Goal: Task Accomplishment & Management: Use online tool/utility

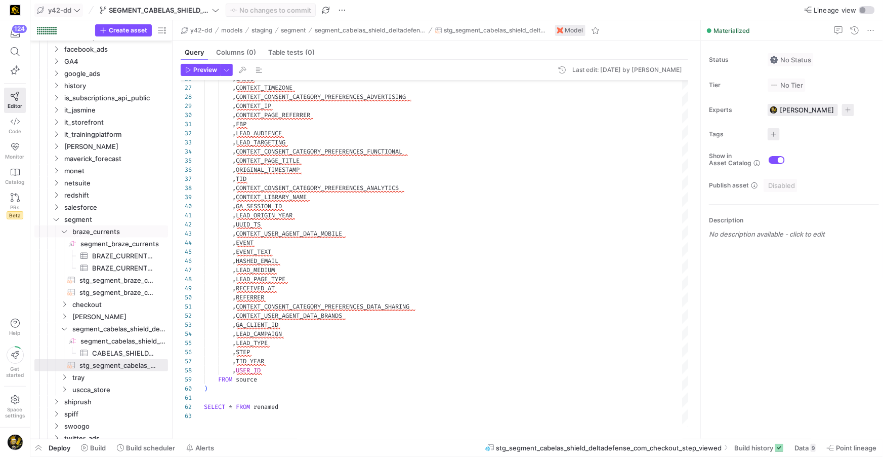
scroll to position [91, 0]
click at [8, 50] on span at bounding box center [15, 51] width 21 height 17
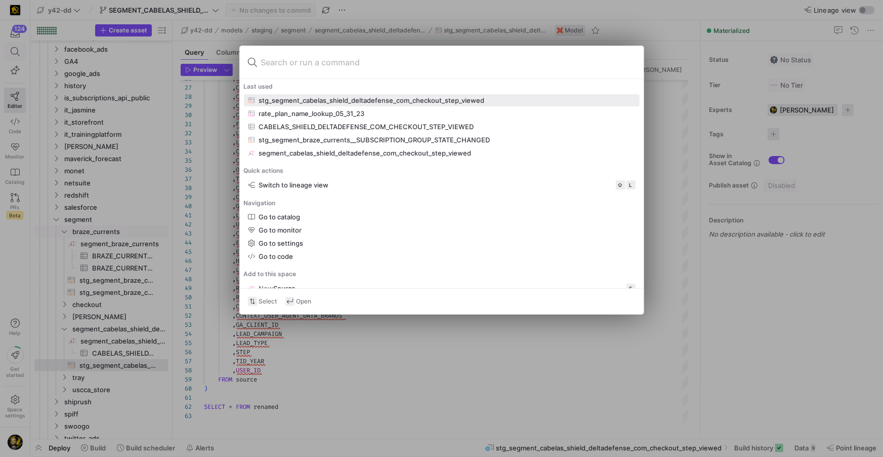
type input "CHECKOUT_STEP_VIEWED"
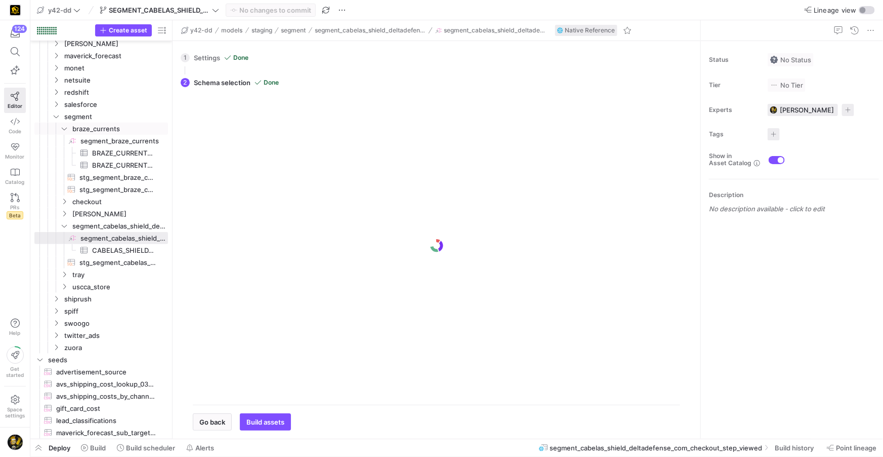
scroll to position [448, 0]
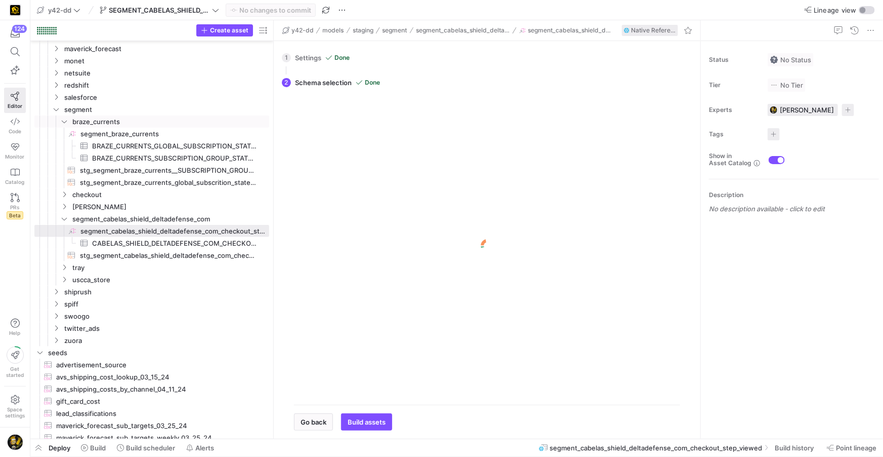
drag, startPoint x: 173, startPoint y: 271, endPoint x: 291, endPoint y: 267, distance: 118.5
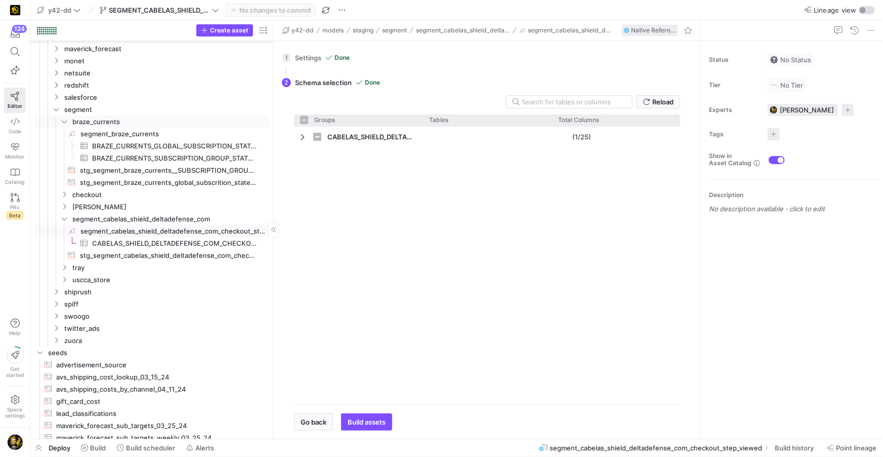
checkbox input "false"
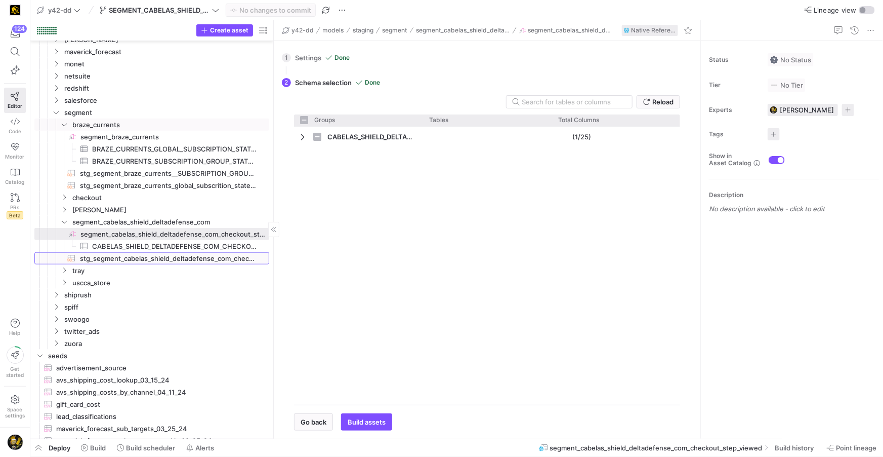
click at [194, 258] on span "stg_segment_cabelas_shield_deltadefense_com_checkout_step_viewed​​​​​​​​​​" at bounding box center [169, 259] width 178 height 12
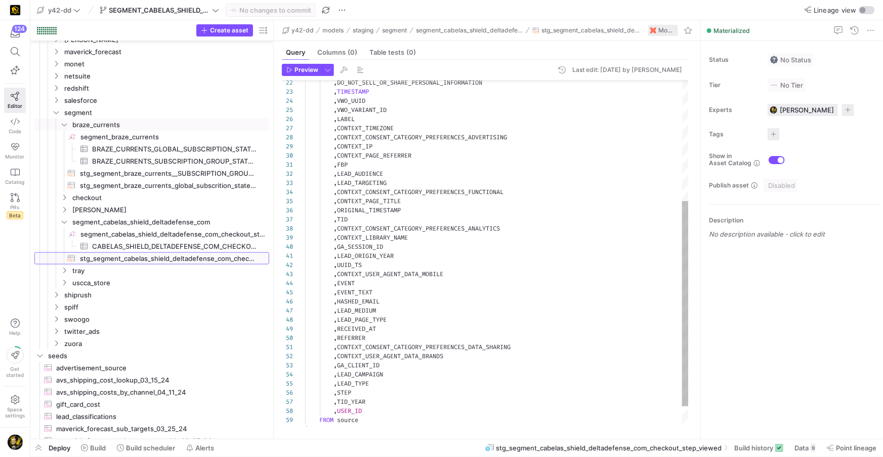
scroll to position [425, 0]
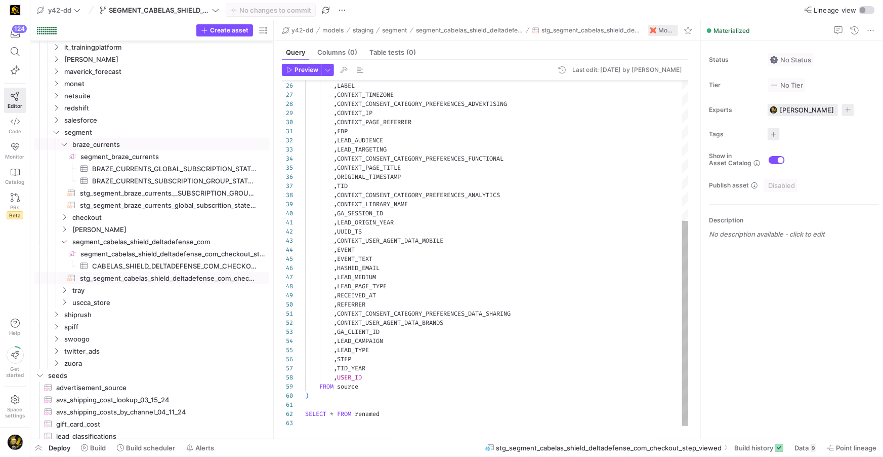
type textarea ",CONTEXT_CONSENT_CATEGORY_PREFERENCES_DATA_SHARING ,CONTEXT_USER_AGENT_DATA_BRA…"
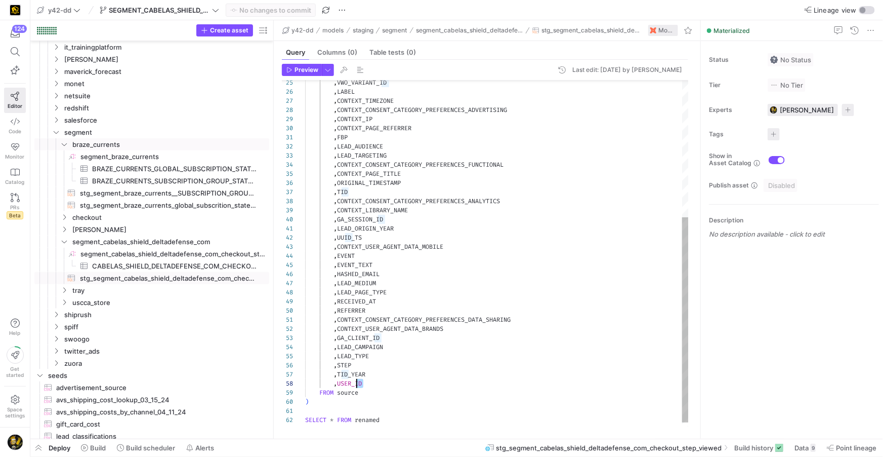
scroll to position [64, 51]
drag, startPoint x: 373, startPoint y: 374, endPoint x: 355, endPoint y: 380, distance: 19.2
click at [355, 380] on div ", LABEL , CONTEXT_TIMEZONE , CONTEXT_CONSENT_CATEGORY_PREFERENCES_ADVERTISING ,…" at bounding box center [497, 142] width 384 height 582
click at [213, 4] on span at bounding box center [160, 10] width 124 height 12
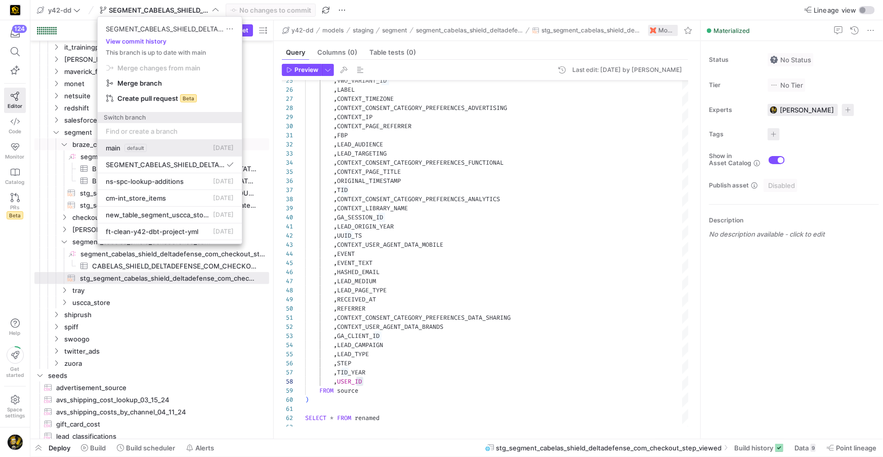
click at [122, 147] on div "main default" at bounding box center [126, 148] width 41 height 8
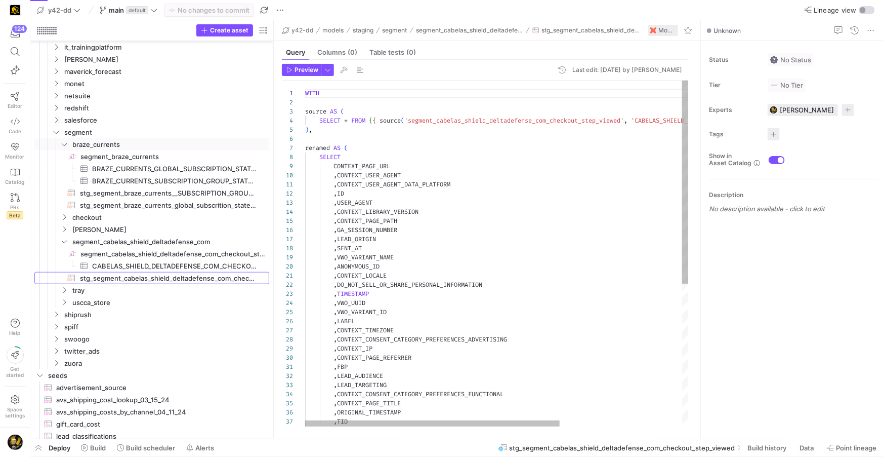
scroll to position [91, 0]
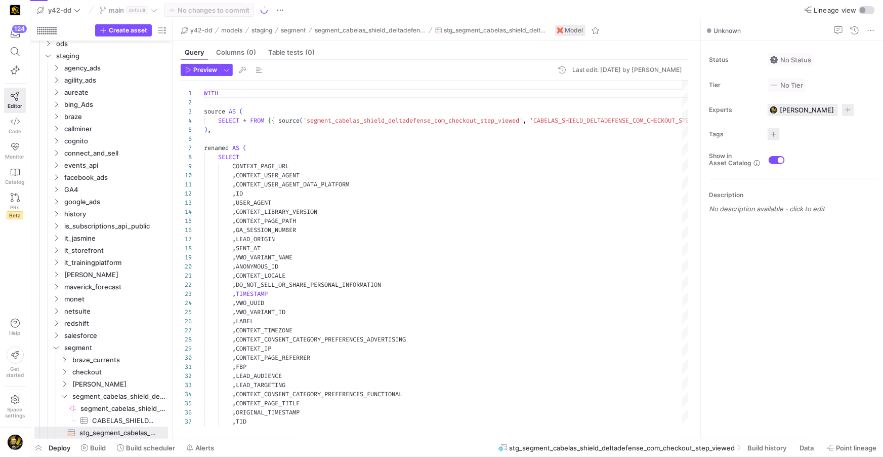
scroll to position [91, 0]
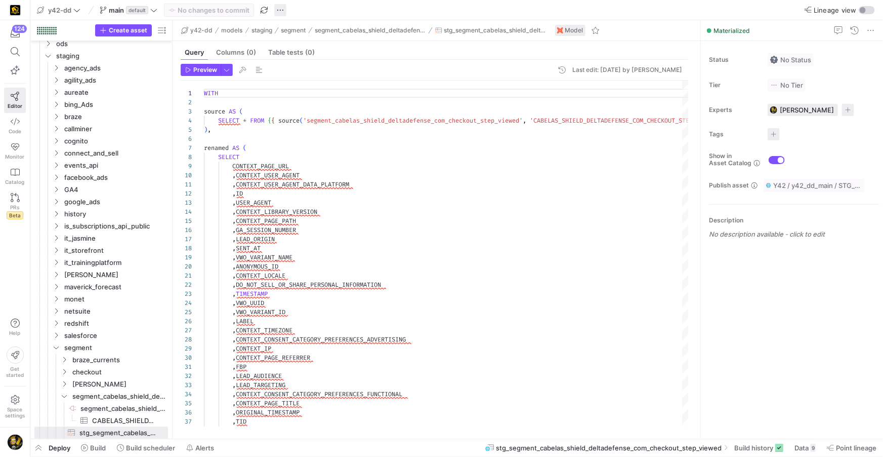
click at [279, 9] on span "button" at bounding box center [280, 10] width 12 height 12
click at [304, 39] on span "Create new branch" at bounding box center [320, 41] width 60 height 8
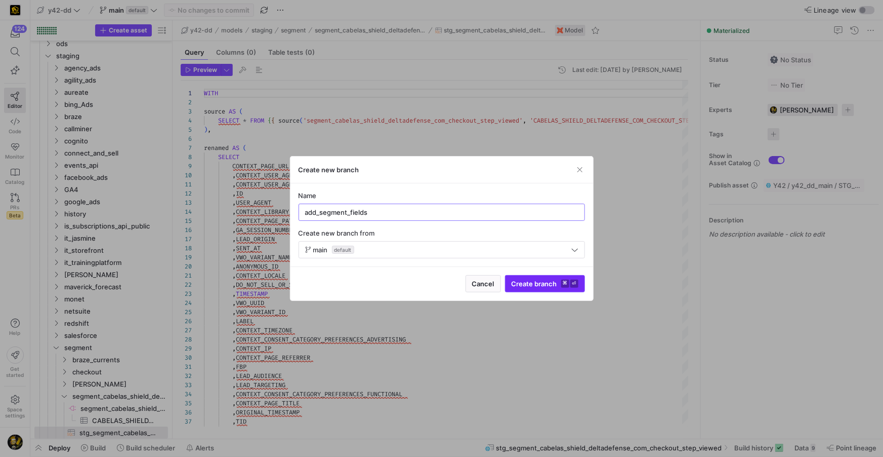
type input "add_segment_fields"
click at [525, 284] on span "Create branch ⌘ ⏎" at bounding box center [545, 283] width 67 height 8
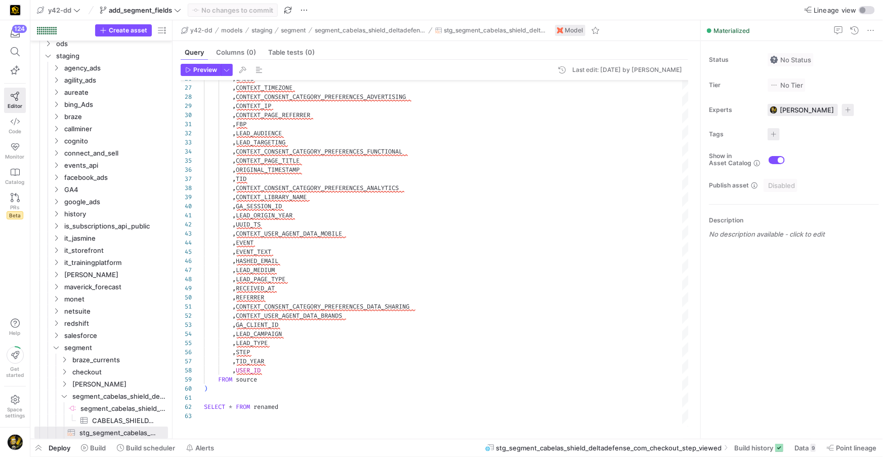
scroll to position [91, 0]
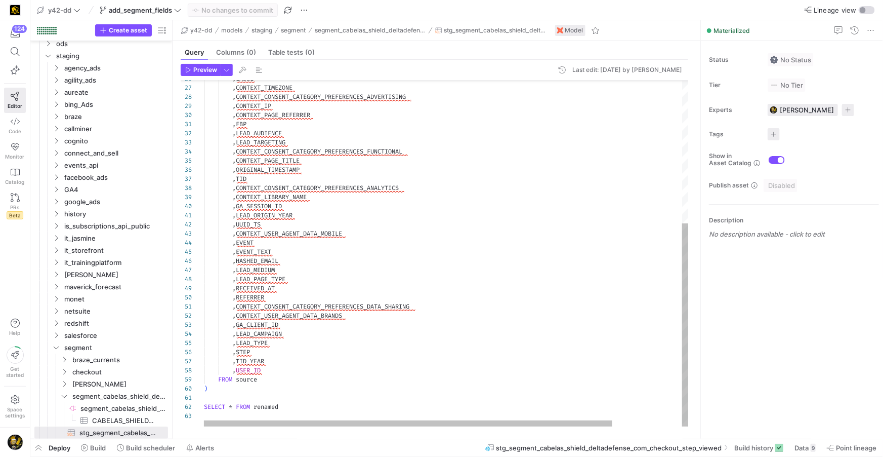
drag, startPoint x: 273, startPoint y: 371, endPoint x: 288, endPoint y: 397, distance: 30.6
click at [274, 371] on div ", LABEL , CONTEXT_TIMEZONE , CONTEXT_CONSENT_CATEGORY_PREFERENCES_ADVERTISING ,…" at bounding box center [488, 132] width 568 height 588
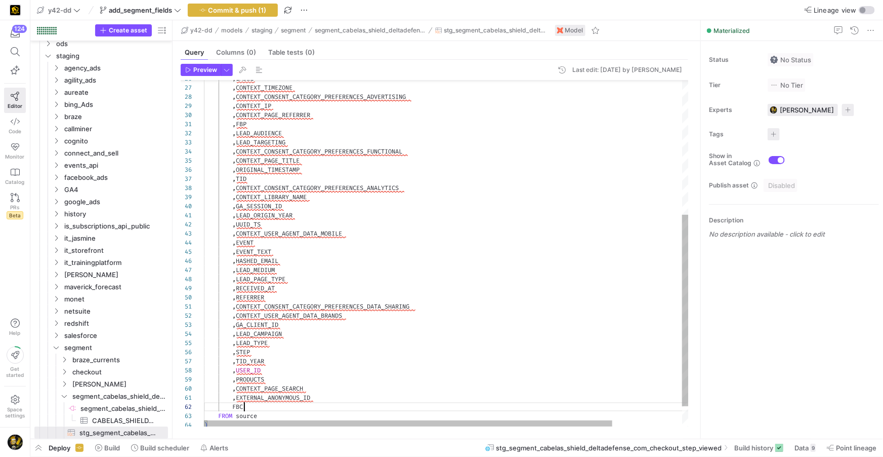
scroll to position [9, 40]
click at [234, 406] on div ", LABEL , CONTEXT_TIMEZONE , CONTEXT_CONSENT_CATEGORY_PREFERENCES_ADVERTISING ,…" at bounding box center [488, 150] width 568 height 625
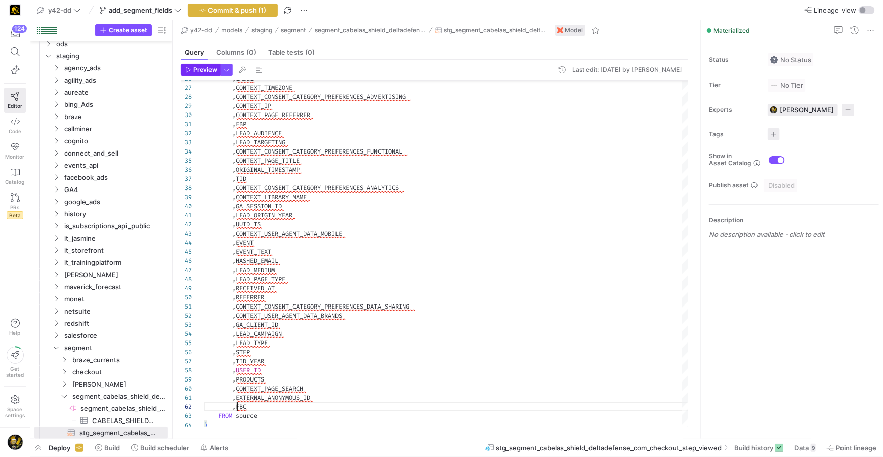
type textarea ",EXTERNAL_ANONYMOUS_ID ,FBC FROM source ) SELECT * FROM renamed"
click at [198, 70] on span "Preview" at bounding box center [205, 69] width 24 height 7
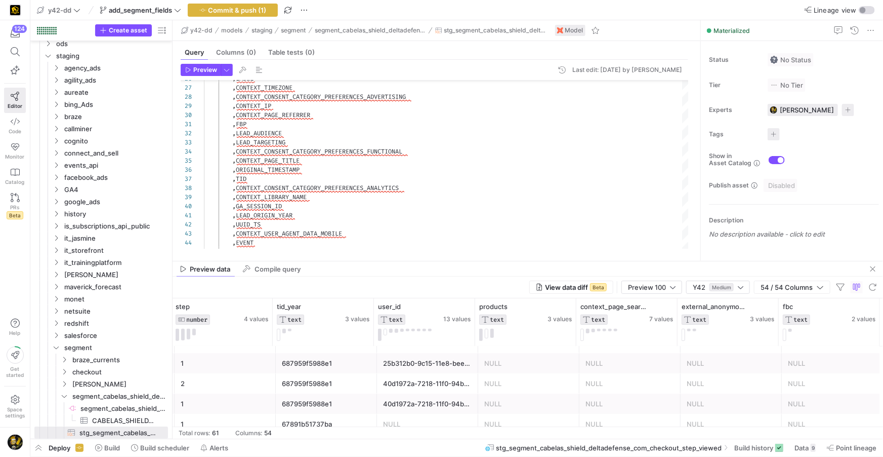
scroll to position [82, 0]
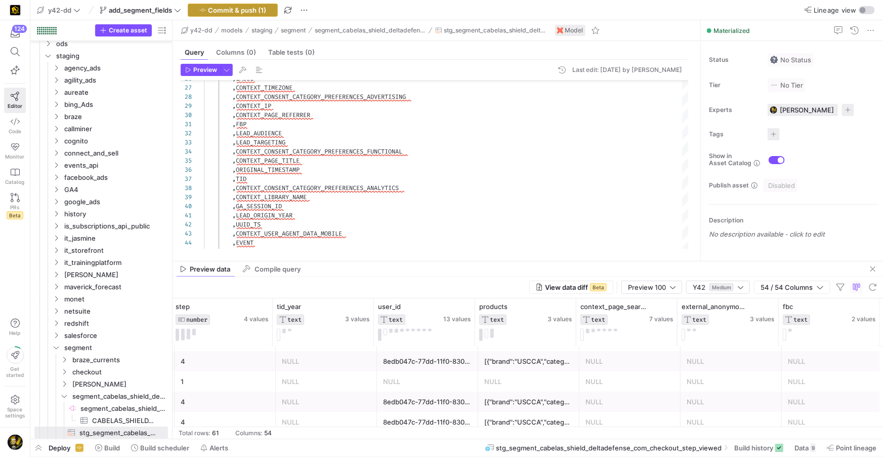
click at [235, 9] on span "Commit & push (1)" at bounding box center [238, 10] width 58 height 8
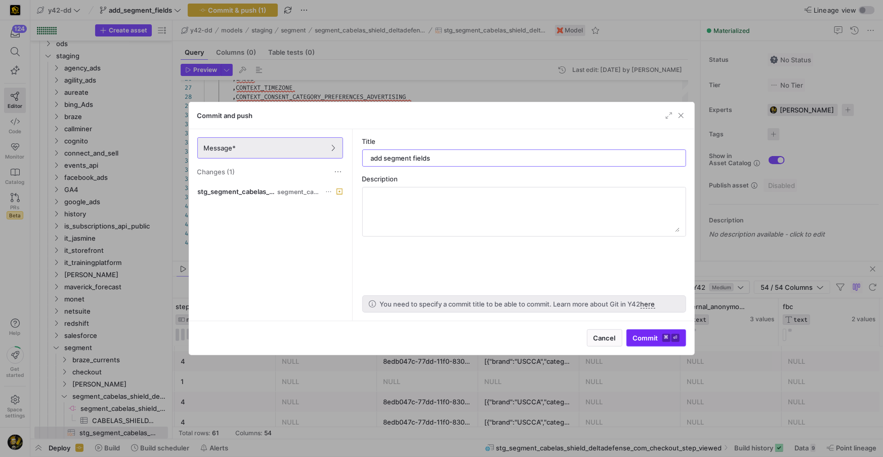
type input "add segment fields"
click at [652, 334] on span "Commit ⌘ ⏎" at bounding box center [656, 338] width 47 height 8
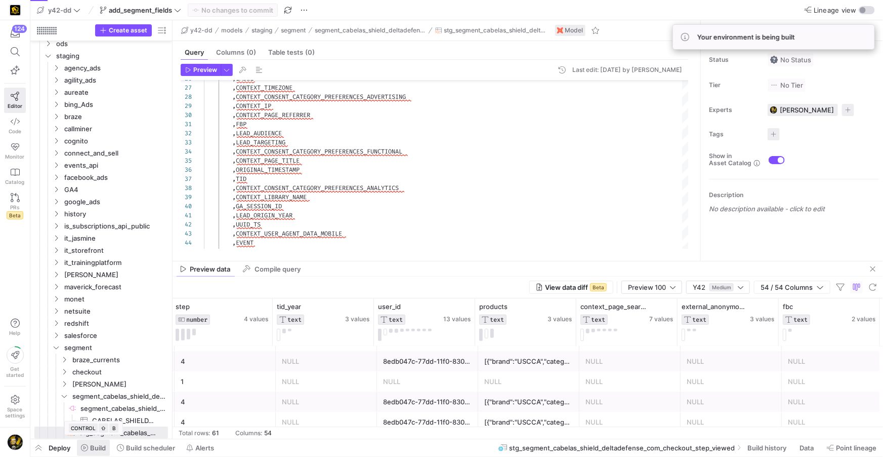
click at [100, 448] on span "Build" at bounding box center [98, 447] width 16 height 8
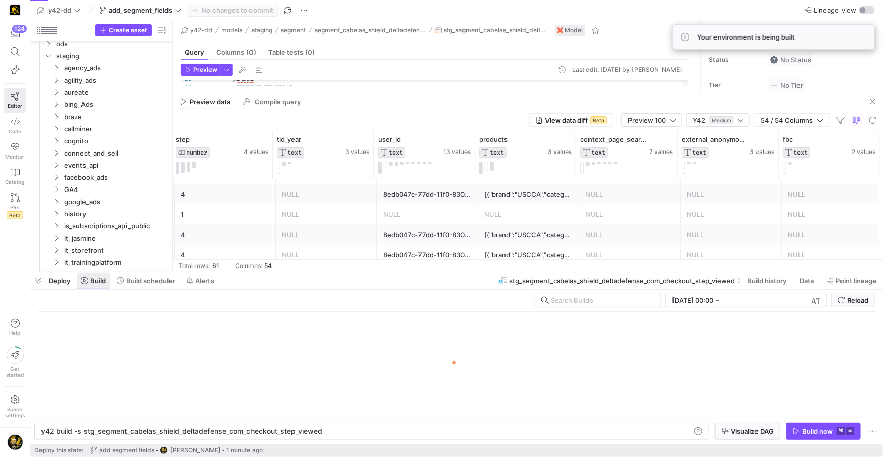
scroll to position [0, 280]
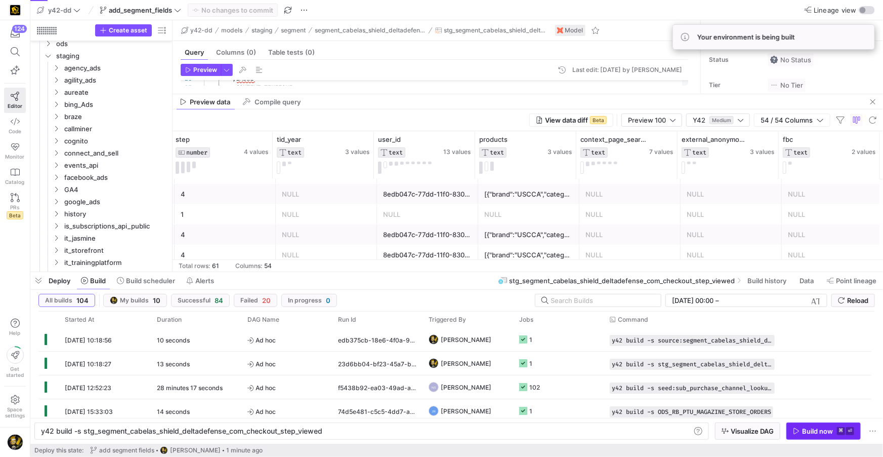
click at [808, 428] on div "Build now" at bounding box center [817, 431] width 31 height 8
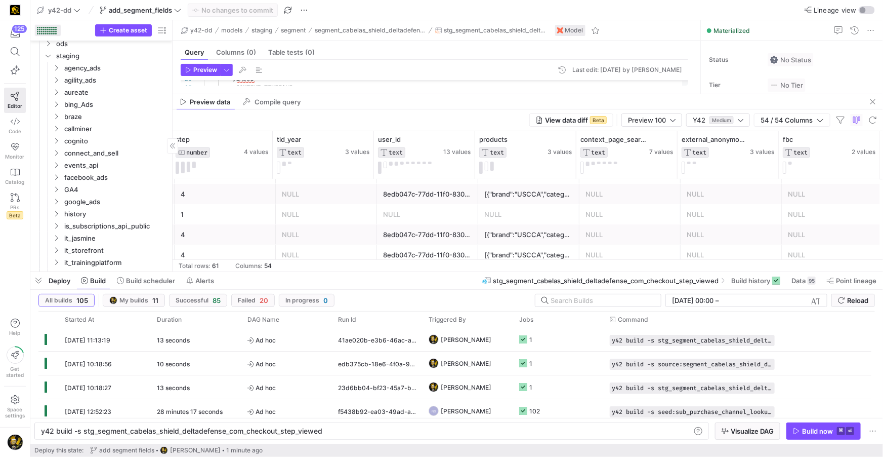
click at [43, 30] on div at bounding box center [44, 30] width 2 height 2
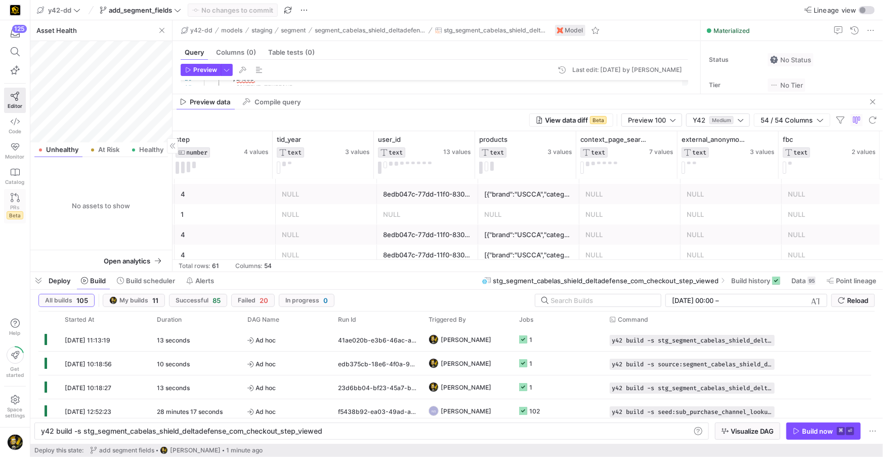
click at [19, 194] on icon at bounding box center [15, 197] width 9 height 9
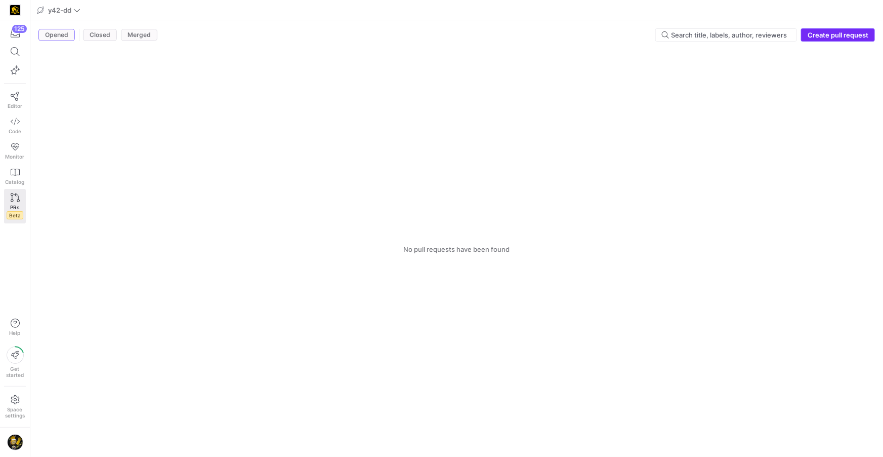
click at [822, 34] on span "Create pull request" at bounding box center [838, 35] width 61 height 8
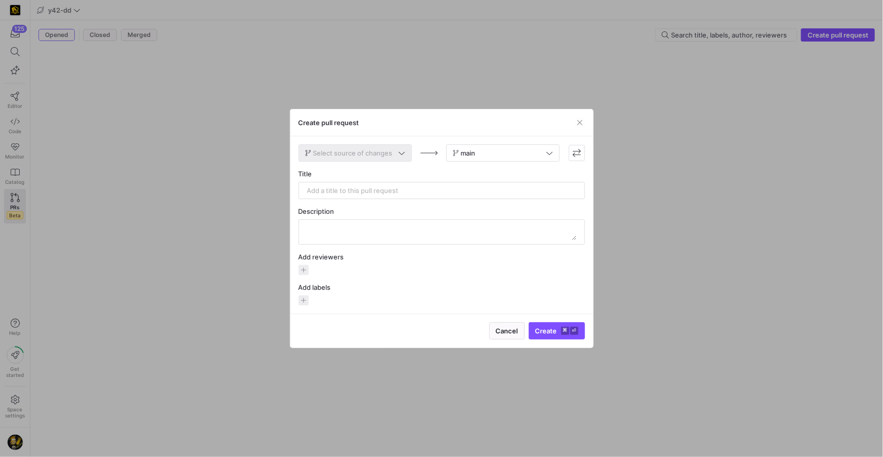
click at [401, 154] on icon at bounding box center [401, 153] width 6 height 3
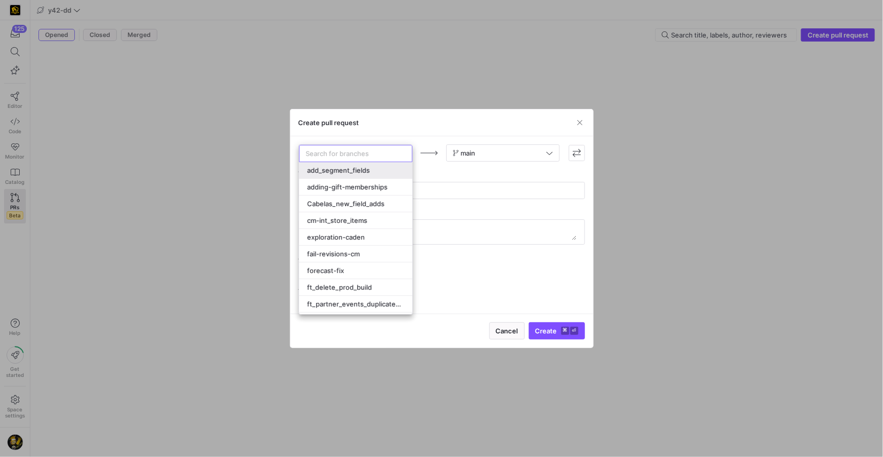
click at [376, 171] on div "add_segment_fields" at bounding box center [355, 170] width 97 height 8
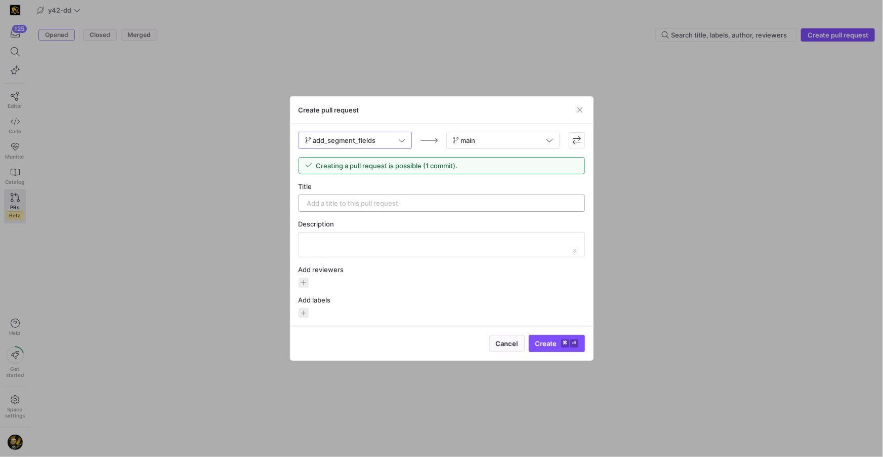
click at [423, 201] on input "text" at bounding box center [441, 203] width 269 height 8
drag, startPoint x: 322, startPoint y: 201, endPoint x: 597, endPoint y: 204, distance: 274.9
click at [597, 204] on div "Create pull request add_segment_fields main Creating a pull request is possible…" at bounding box center [441, 228] width 883 height 457
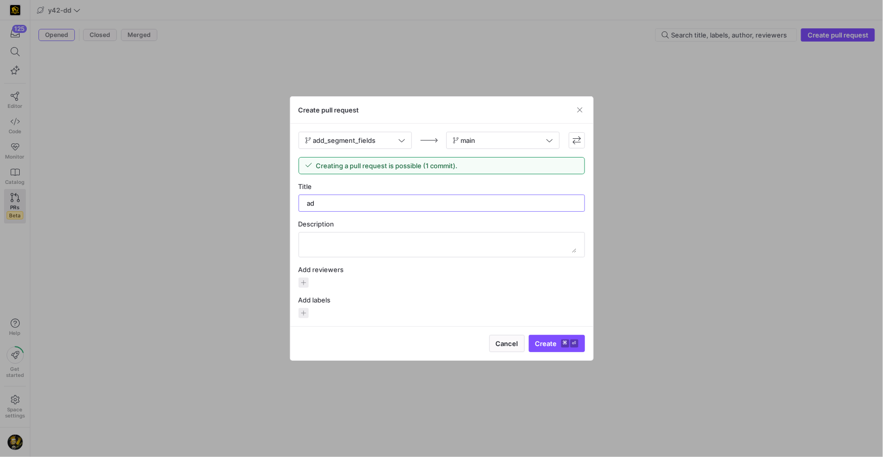
type input "a"
paste input "CHECKOUT_STEP_VIEWED"
type input "CHECKOUT_STEP_VIEWED was changed after added to pipeline"
click at [305, 285] on span "button" at bounding box center [304, 282] width 10 height 10
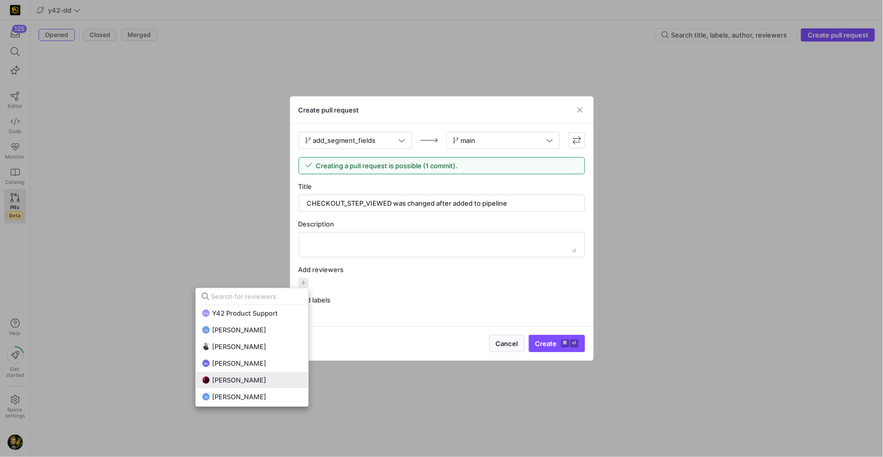
click at [253, 378] on span "[PERSON_NAME]" at bounding box center [239, 380] width 54 height 8
click at [544, 340] on div at bounding box center [441, 228] width 883 height 457
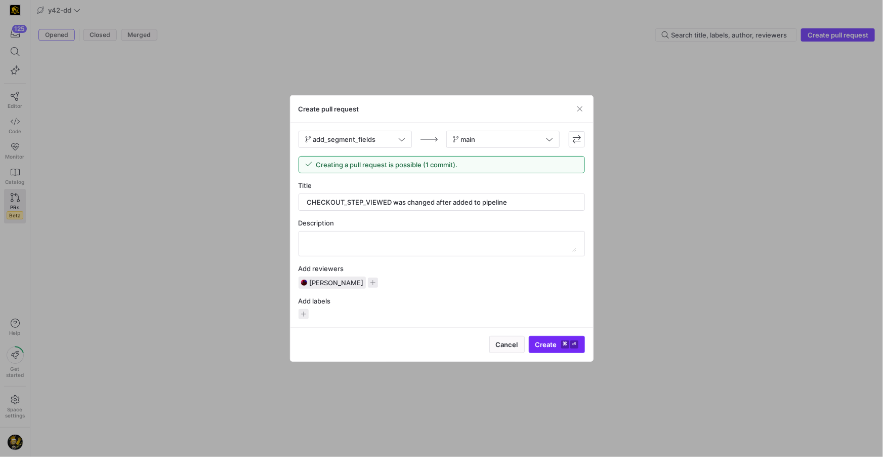
click at [545, 344] on span "Create ⌘ ⏎" at bounding box center [557, 344] width 43 height 8
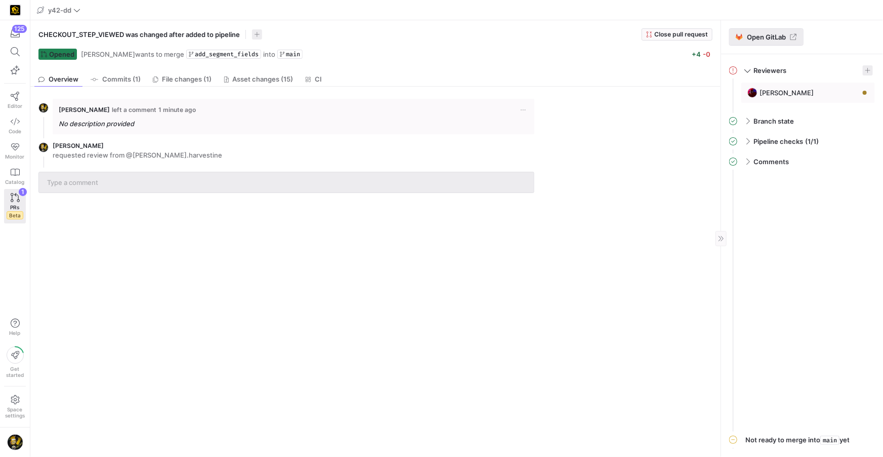
click at [770, 39] on span "Open GitLab" at bounding box center [766, 37] width 39 height 8
